Goal: Check status: Check status

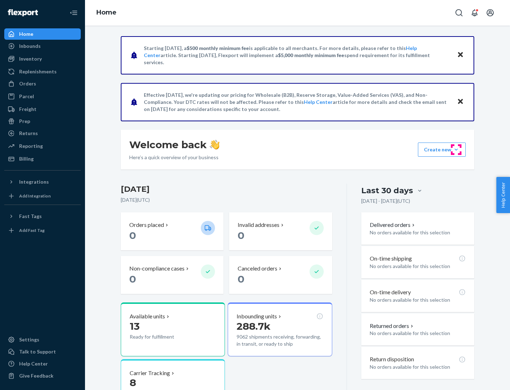
click at [456, 149] on button "Create new Create new inbound Create new order Create new product" at bounding box center [442, 149] width 48 height 14
click at [29, 46] on div "Inbounds" at bounding box center [30, 46] width 22 height 7
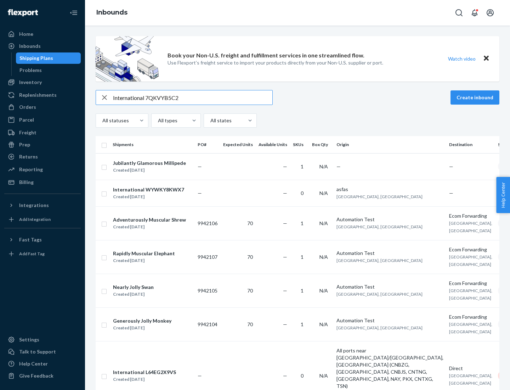
type input "International 7QKVYB5C29"
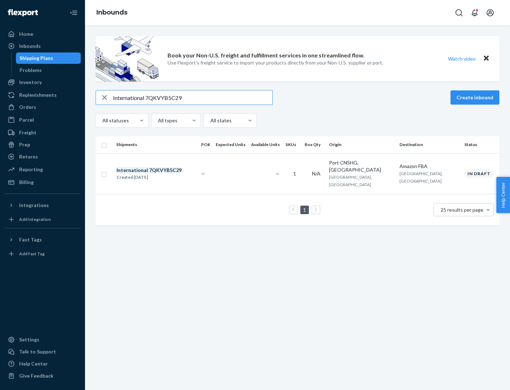
click at [161, 174] on div "Created [DATE]" at bounding box center [149, 177] width 65 height 7
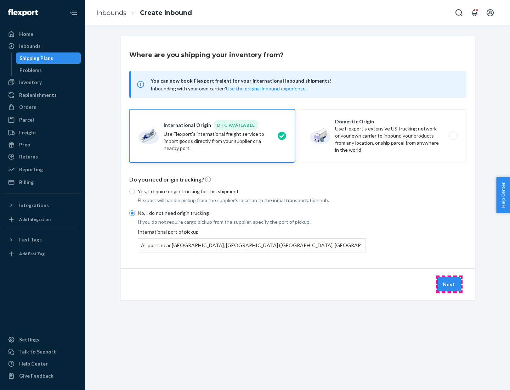
click at [449, 284] on button "Next" at bounding box center [449, 284] width 24 height 14
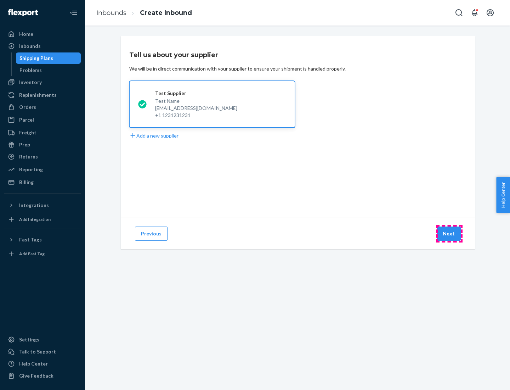
click at [449, 233] on button "Next" at bounding box center [449, 233] width 24 height 14
